Goal: Transaction & Acquisition: Purchase product/service

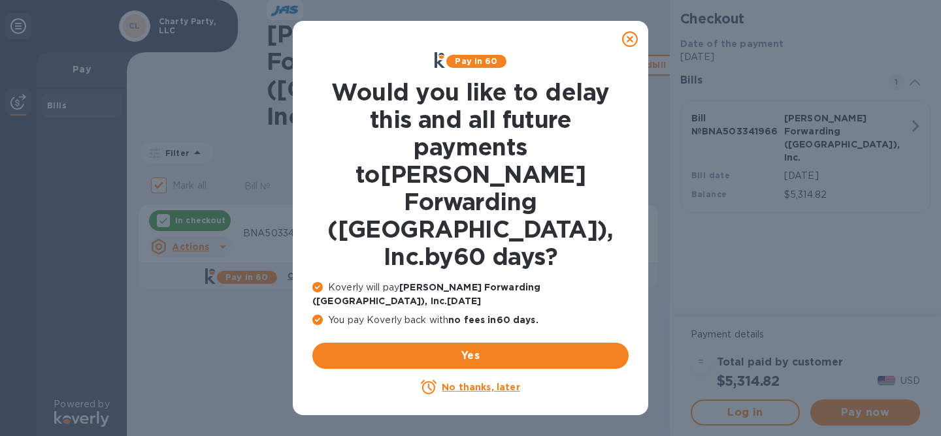
click at [485, 382] on u "No thanks, later" at bounding box center [481, 387] width 78 height 10
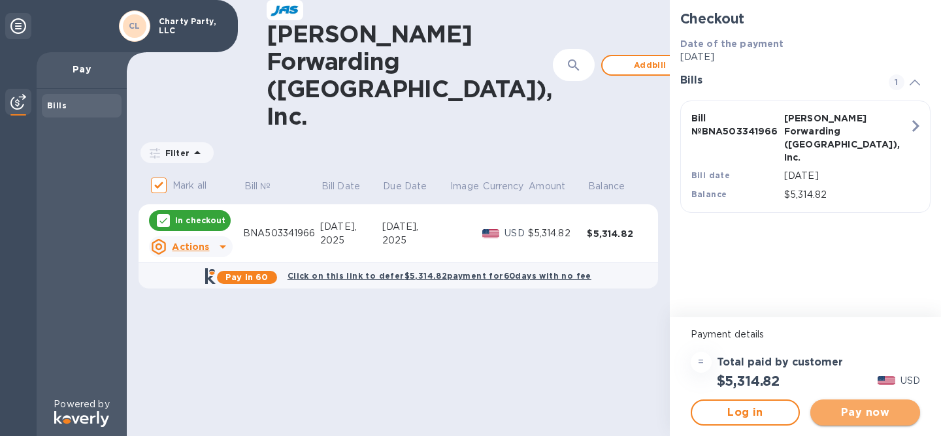
click at [877, 419] on span "Pay now" at bounding box center [865, 413] width 89 height 16
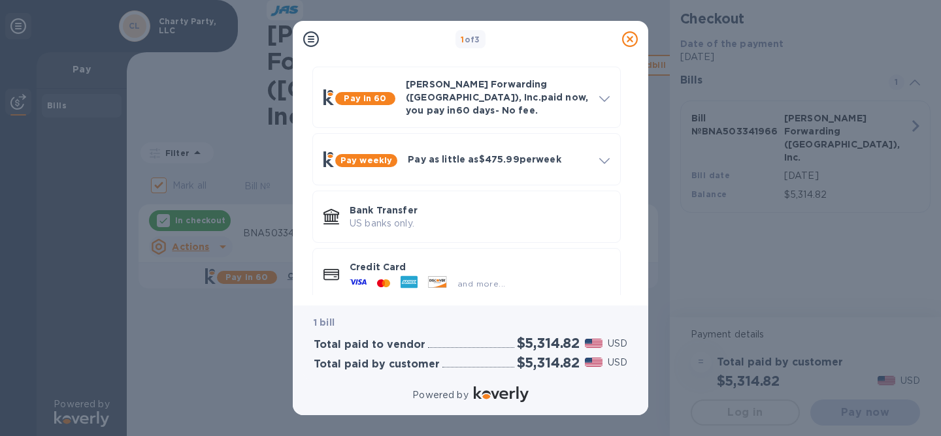
scroll to position [53, 0]
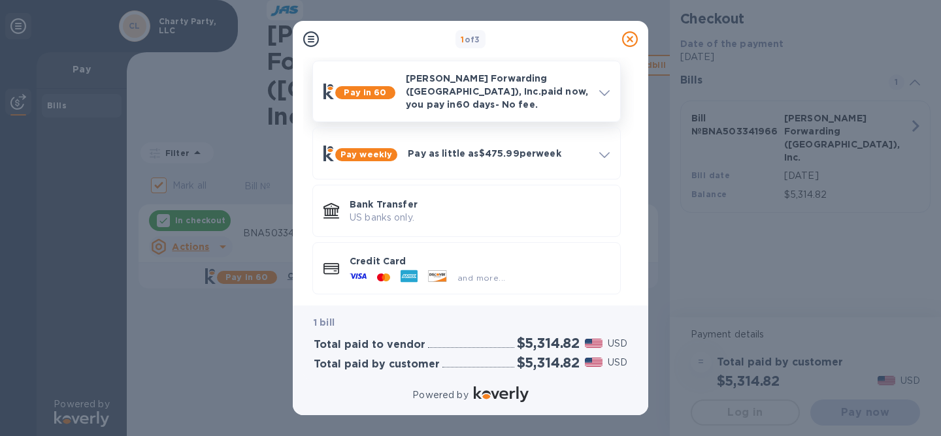
click at [564, 83] on p "[PERSON_NAME] Forwarding ([GEOGRAPHIC_DATA]), Inc. paid now, you pay [DATE] - N…" at bounding box center [497, 91] width 183 height 39
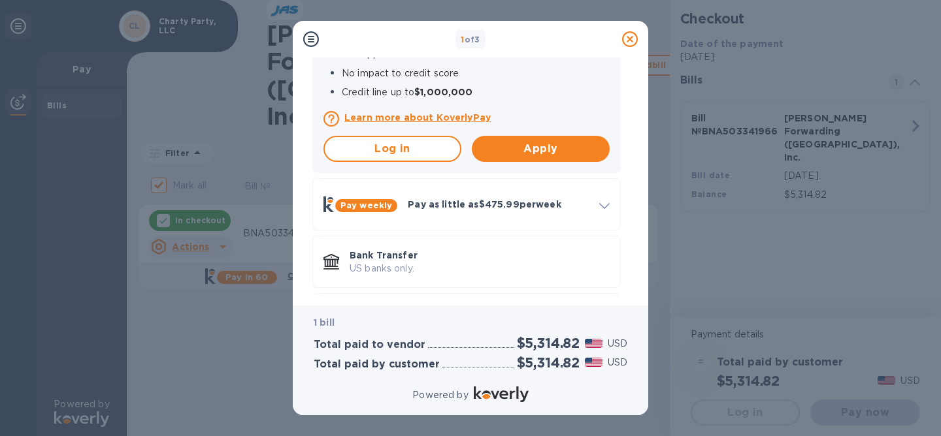
scroll to position [347, 0]
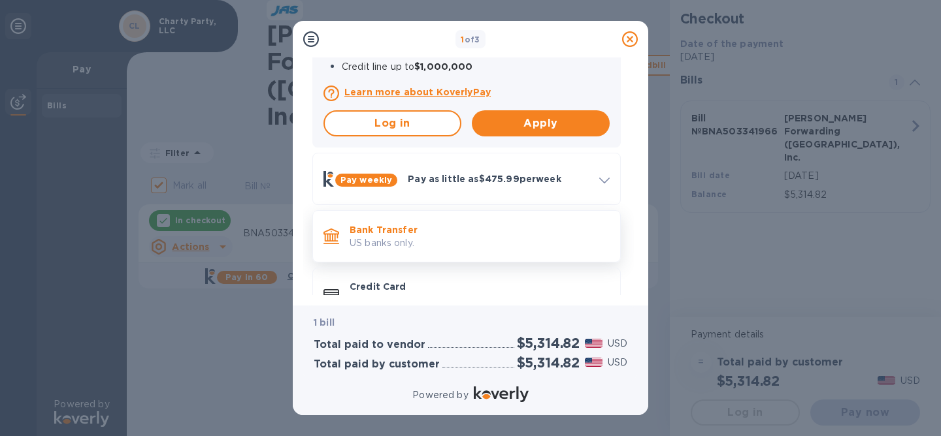
click at [557, 223] on p "Bank Transfer" at bounding box center [480, 229] width 260 height 13
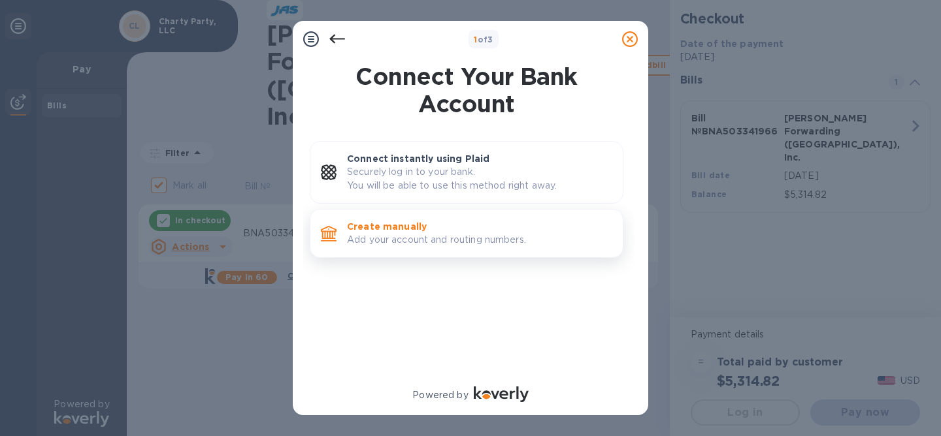
click at [438, 233] on p "Create manually" at bounding box center [479, 226] width 265 height 13
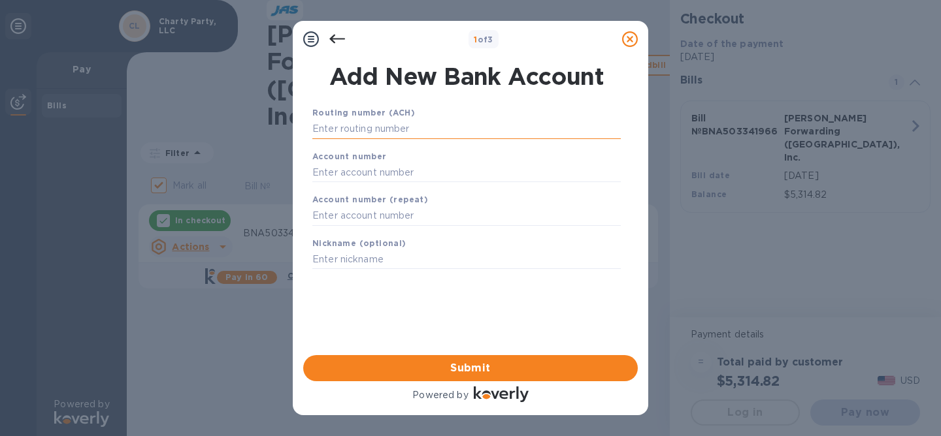
click at [373, 136] on input "text" at bounding box center [466, 130] width 308 height 20
paste input "084000026"
type input "084000026"
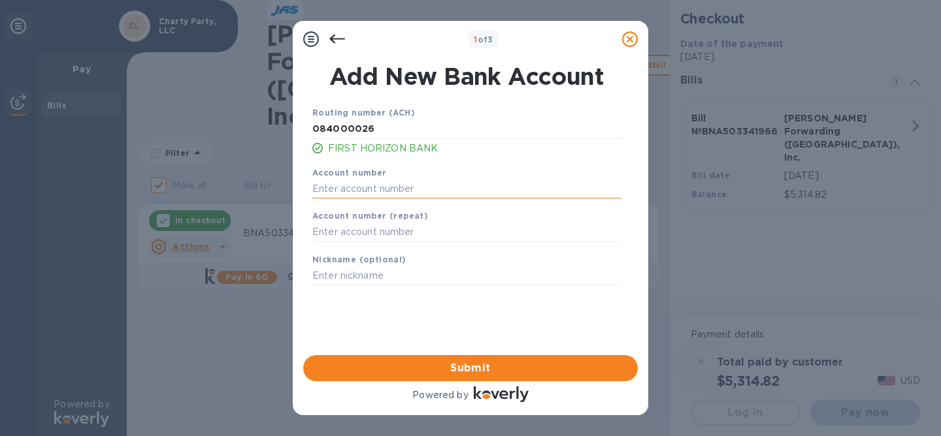
paste input "220001006278"
type input "220001006278"
paste input "220001006278"
type input "220001006278"
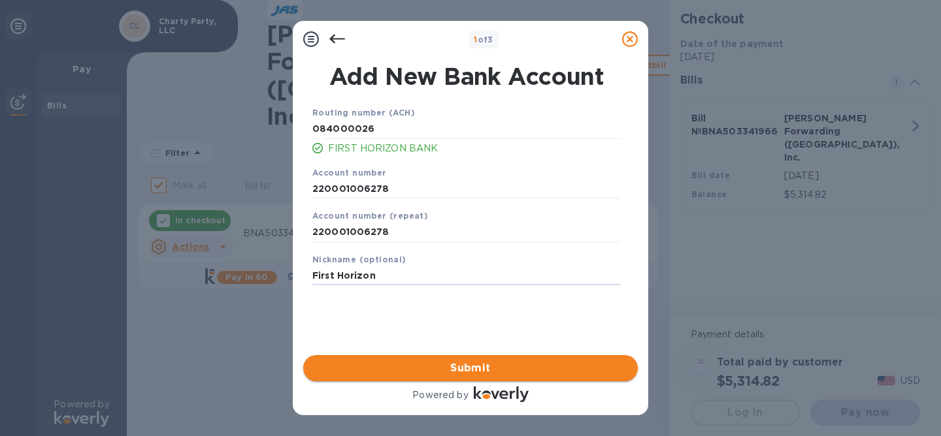
type input "First Horizon"
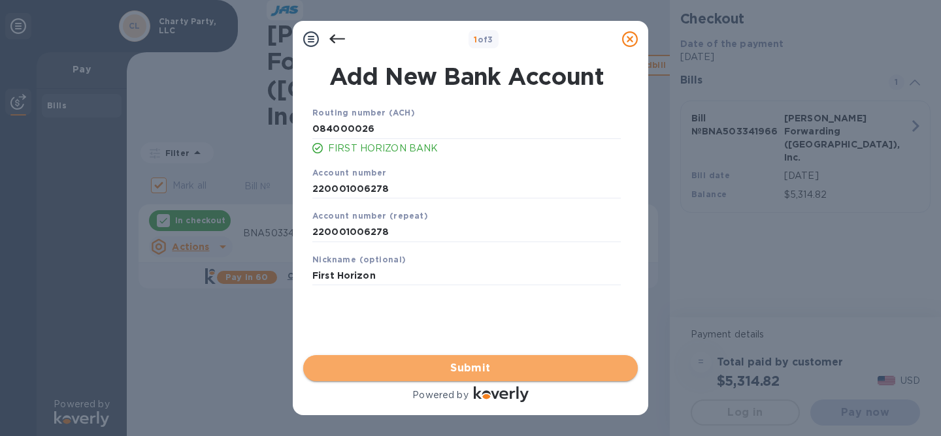
click at [473, 363] on span "Submit" at bounding box center [471, 369] width 314 height 16
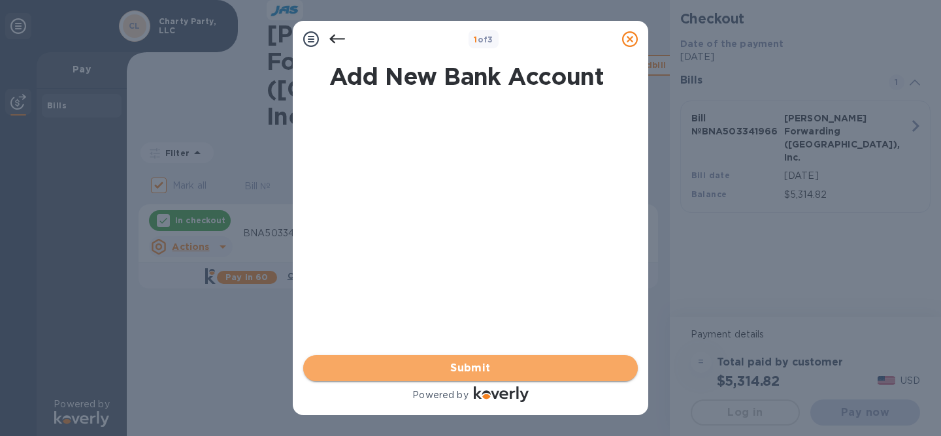
click at [468, 370] on span "Submit" at bounding box center [471, 369] width 314 height 16
